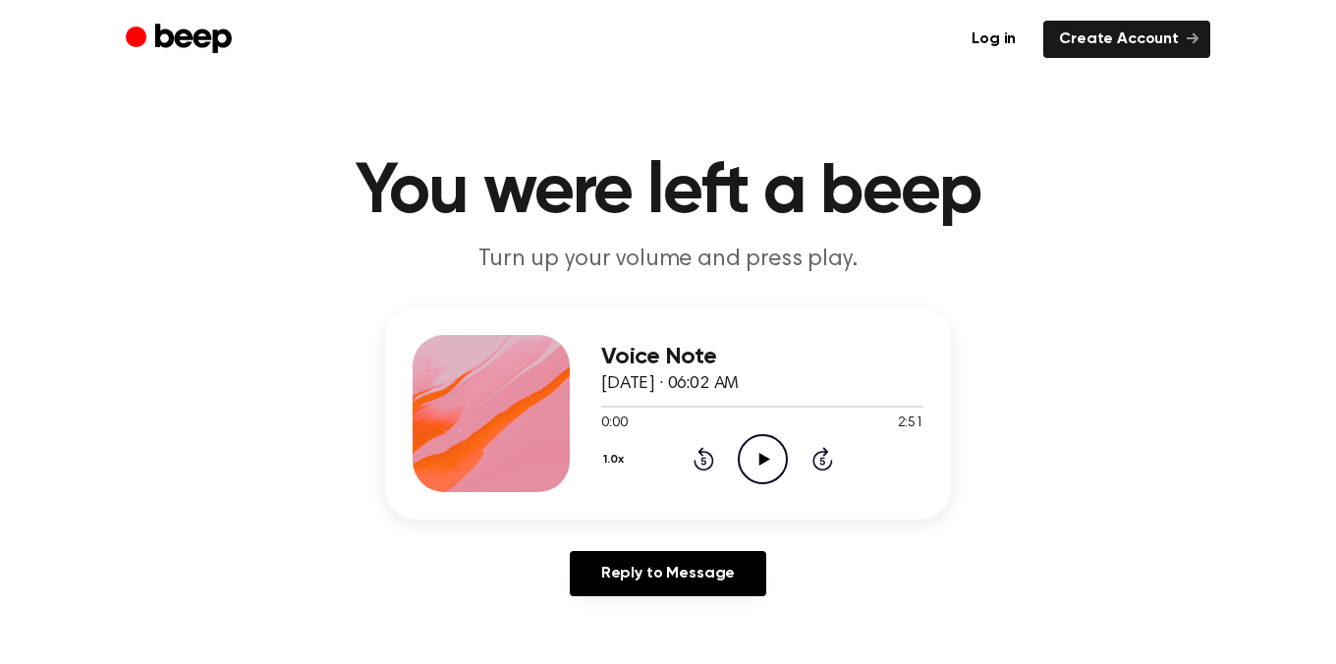
click at [784, 440] on icon "Play Audio" at bounding box center [763, 459] width 50 height 50
click at [703, 451] on icon at bounding box center [704, 459] width 21 height 24
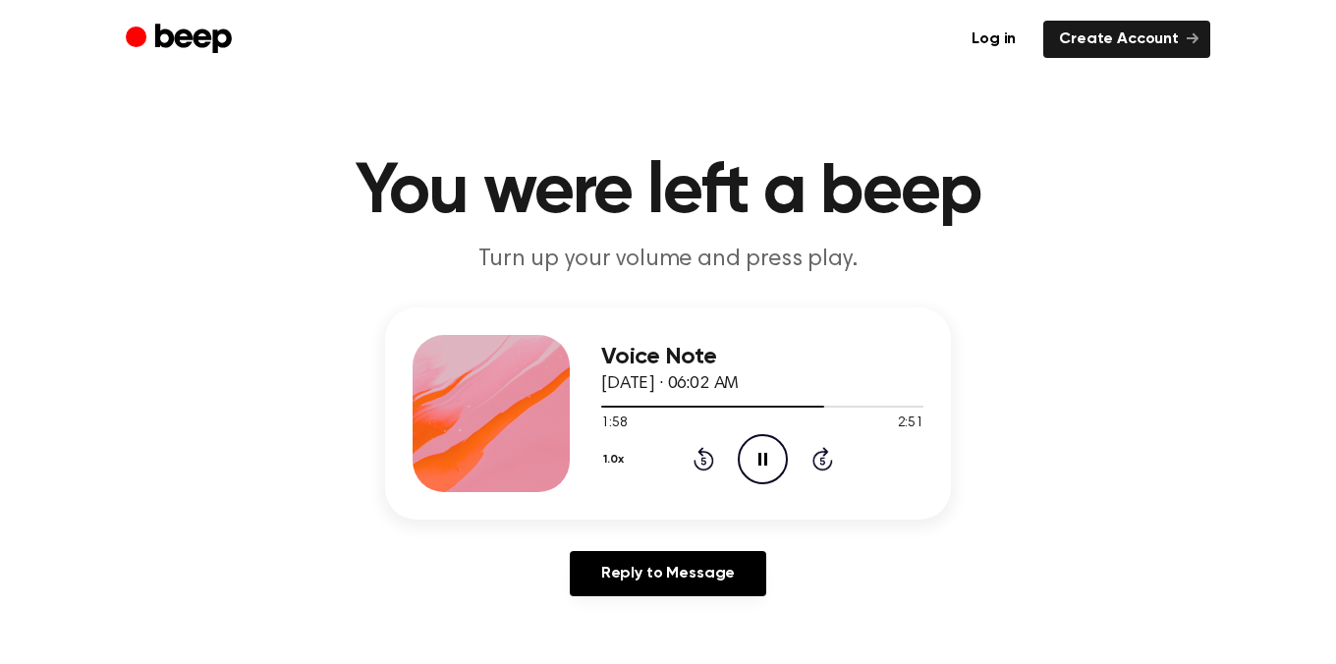
click at [703, 451] on icon at bounding box center [704, 459] width 21 height 24
click at [754, 452] on icon "Play Audio" at bounding box center [763, 459] width 50 height 50
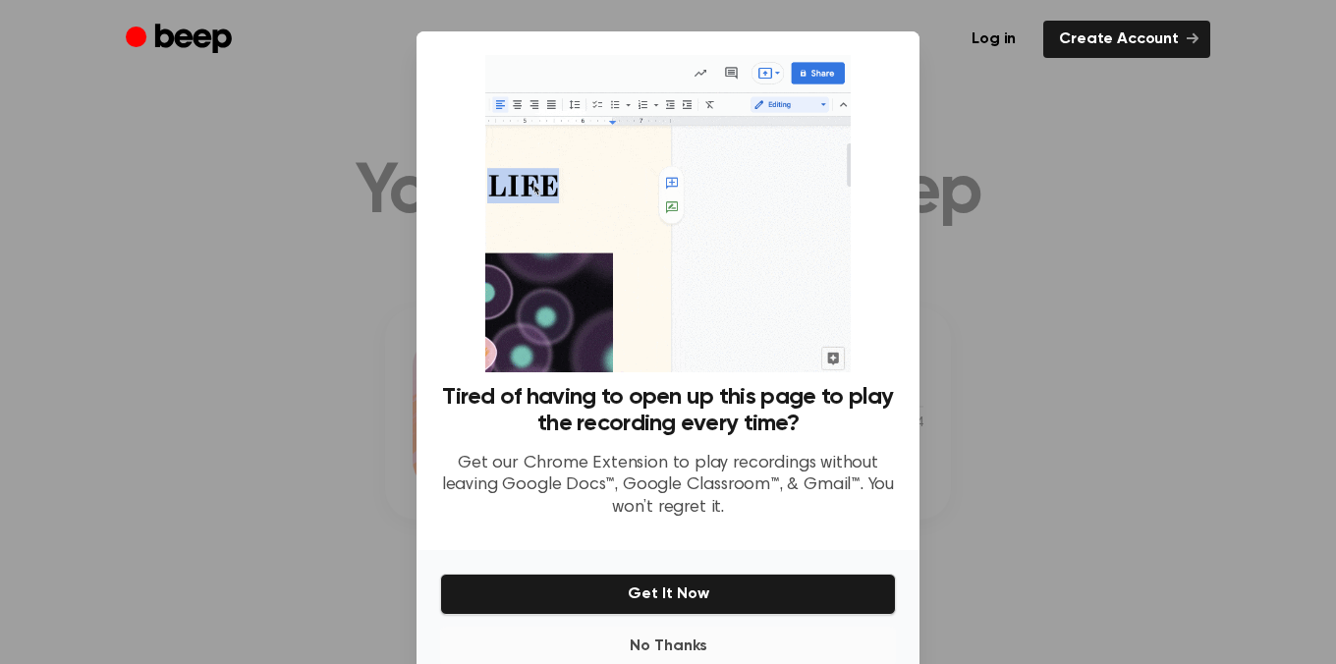
click at [693, 651] on button "No Thanks" at bounding box center [668, 646] width 456 height 39
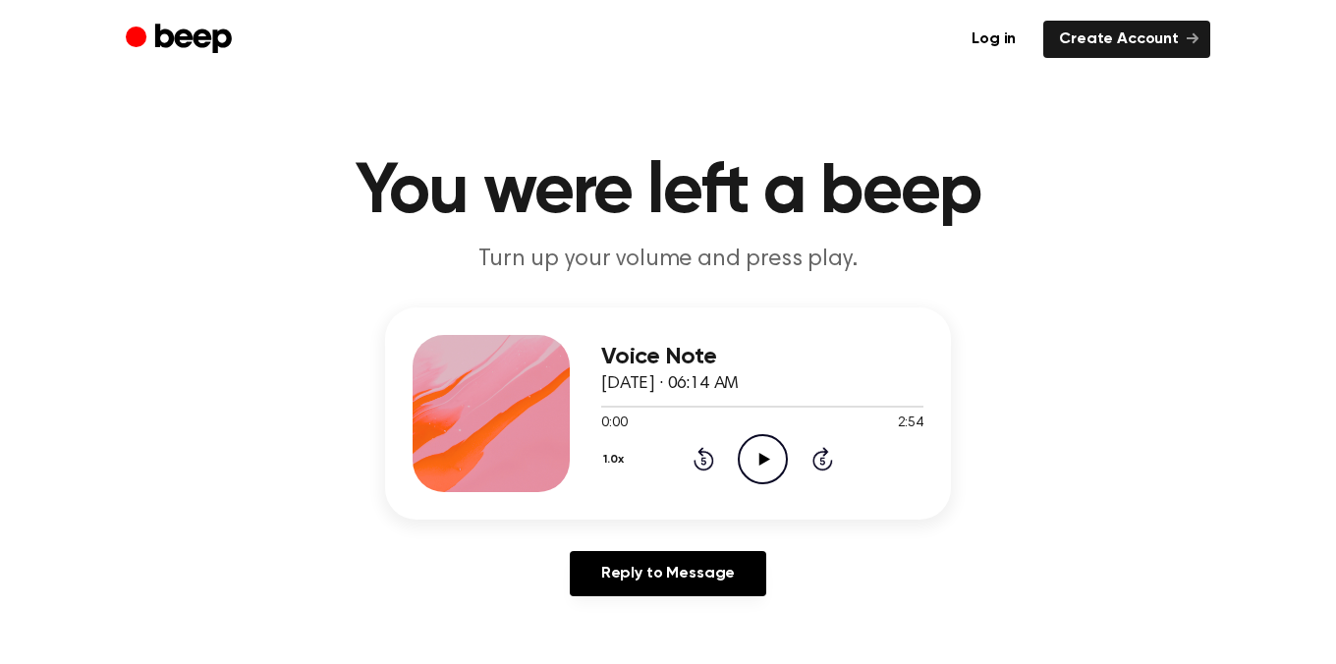
click at [783, 438] on icon "Play Audio" at bounding box center [763, 459] width 50 height 50
click at [770, 451] on icon "Play Audio" at bounding box center [763, 459] width 50 height 50
